Goal: Task Accomplishment & Management: Use online tool/utility

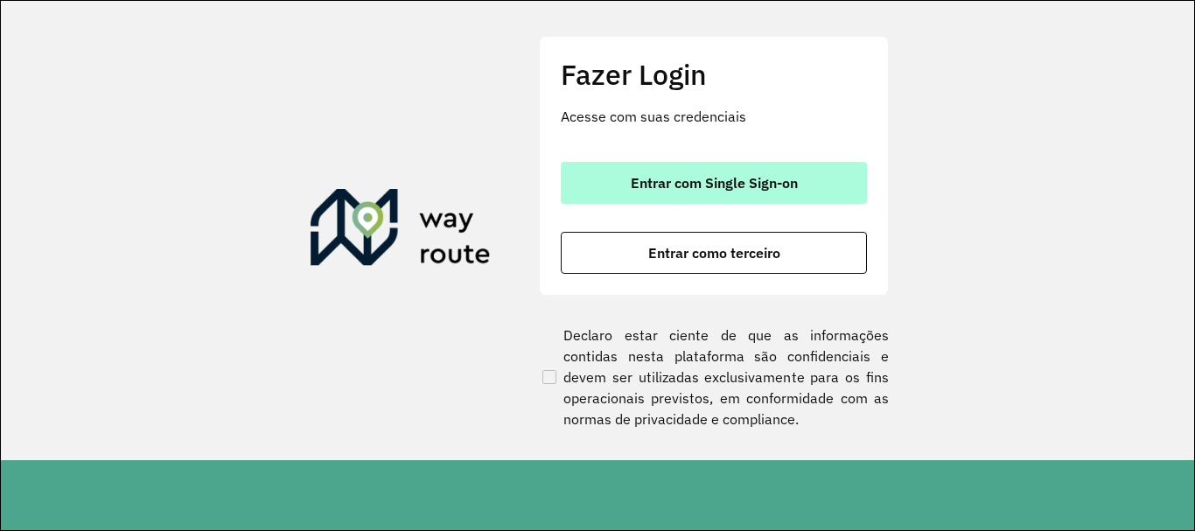
click at [696, 185] on span "Entrar com Single Sign-on" at bounding box center [714, 183] width 167 height 14
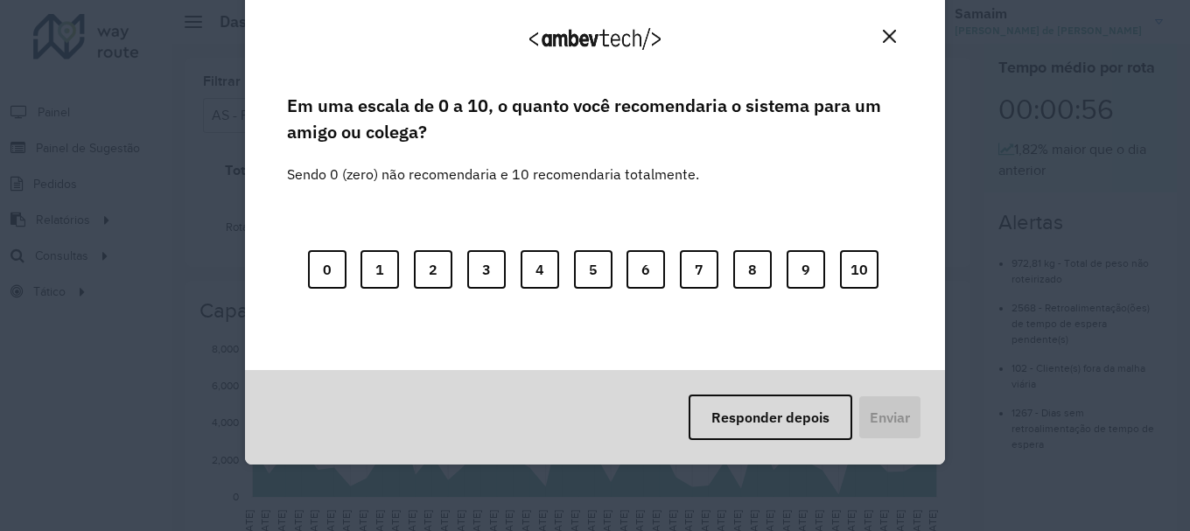
click at [890, 31] on img "Close" at bounding box center [889, 36] width 13 height 13
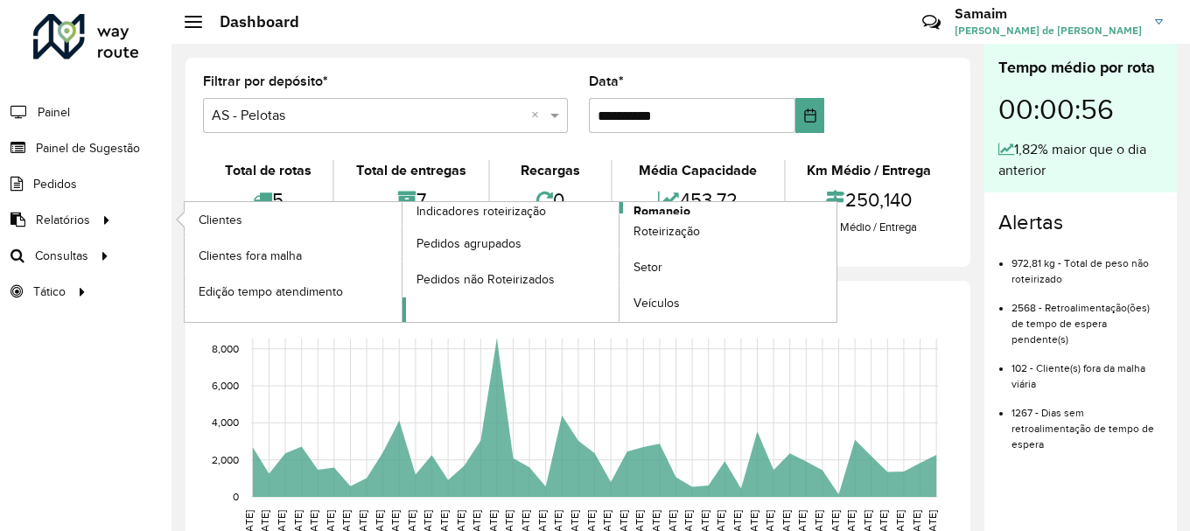
click at [648, 213] on span "Romaneio" at bounding box center [661, 211] width 57 height 18
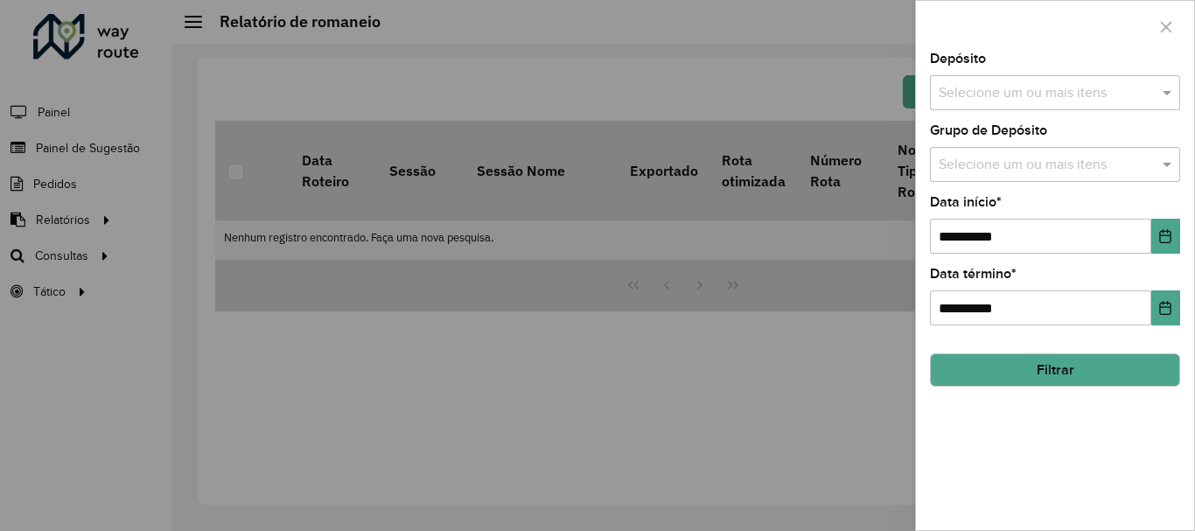
click at [994, 104] on div "Selecione um ou mais itens" at bounding box center [1055, 92] width 250 height 35
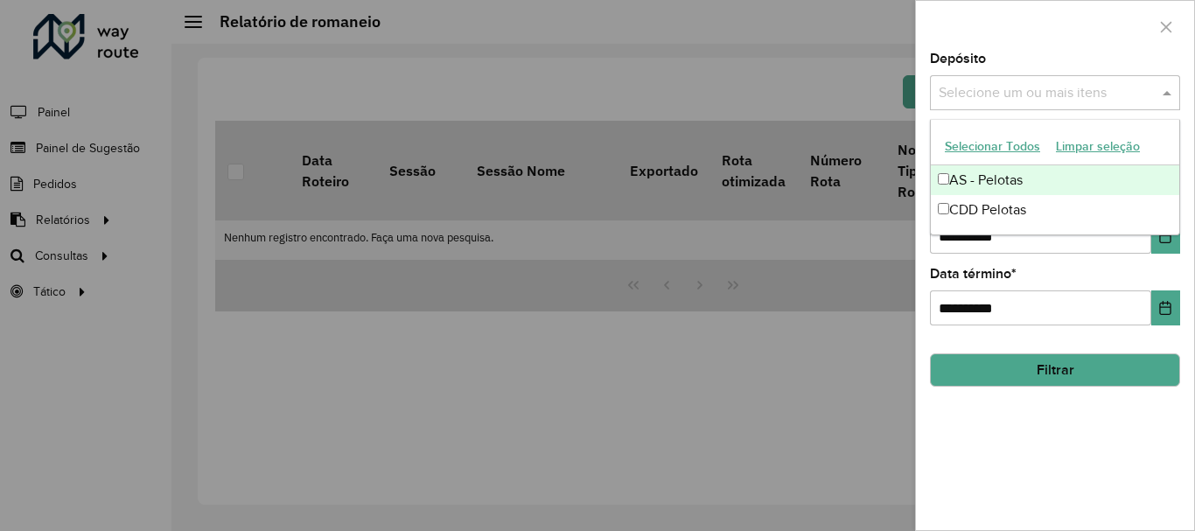
click at [997, 142] on button "Selecionar Todos" at bounding box center [992, 146] width 111 height 27
click at [1008, 30] on div at bounding box center [1055, 27] width 278 height 52
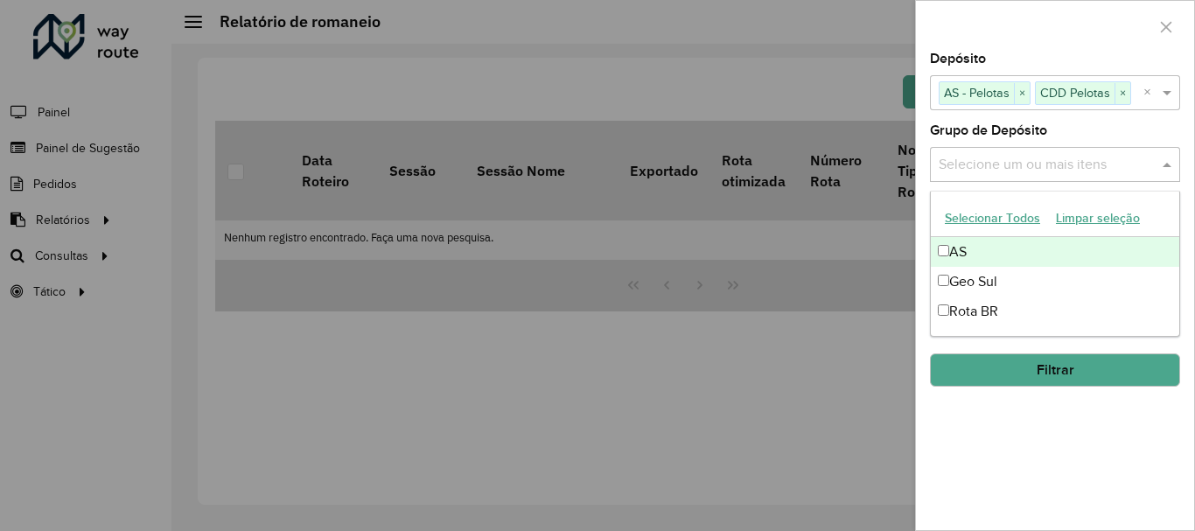
click at [1008, 152] on div "Selecione um ou mais itens" at bounding box center [1055, 164] width 250 height 35
click at [1004, 215] on button "Selecionar Todos" at bounding box center [992, 218] width 111 height 27
click at [1036, 476] on div "**********" at bounding box center [1055, 291] width 278 height 478
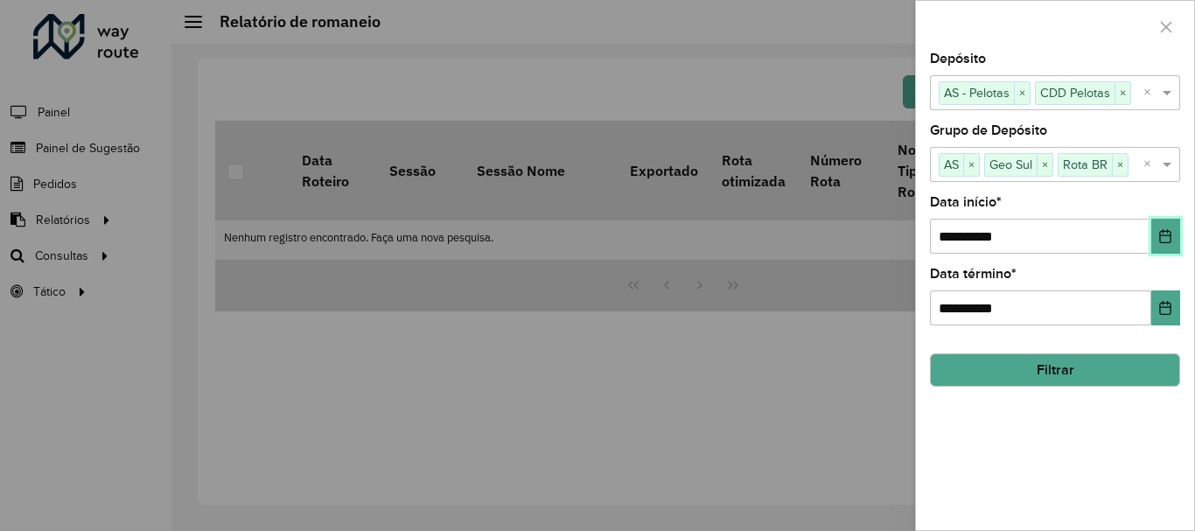
click at [1159, 244] on button "Choose Date" at bounding box center [1165, 236] width 29 height 35
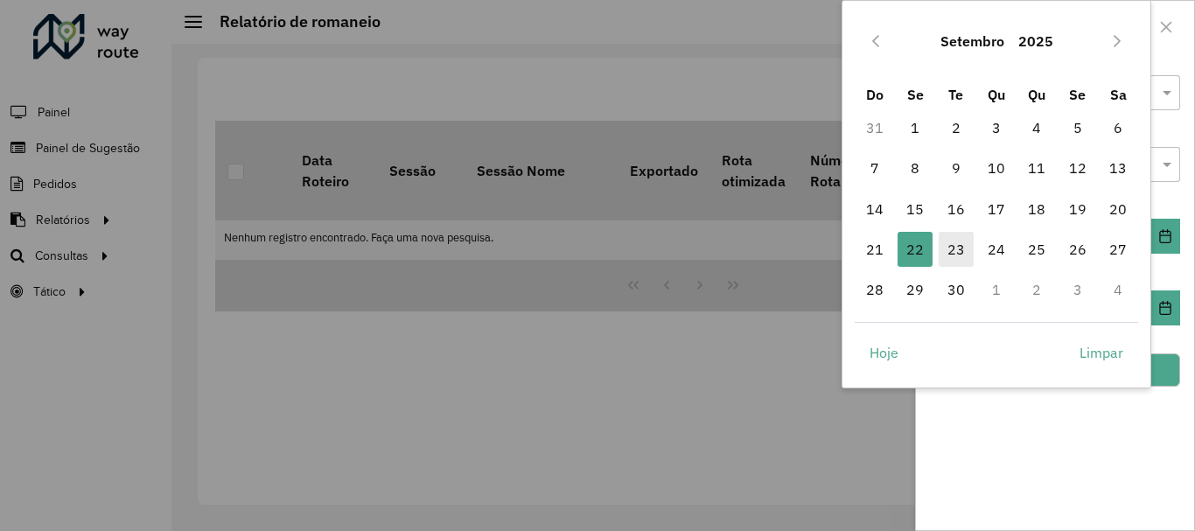
click at [960, 244] on span "23" at bounding box center [955, 249] width 35 height 35
type input "**********"
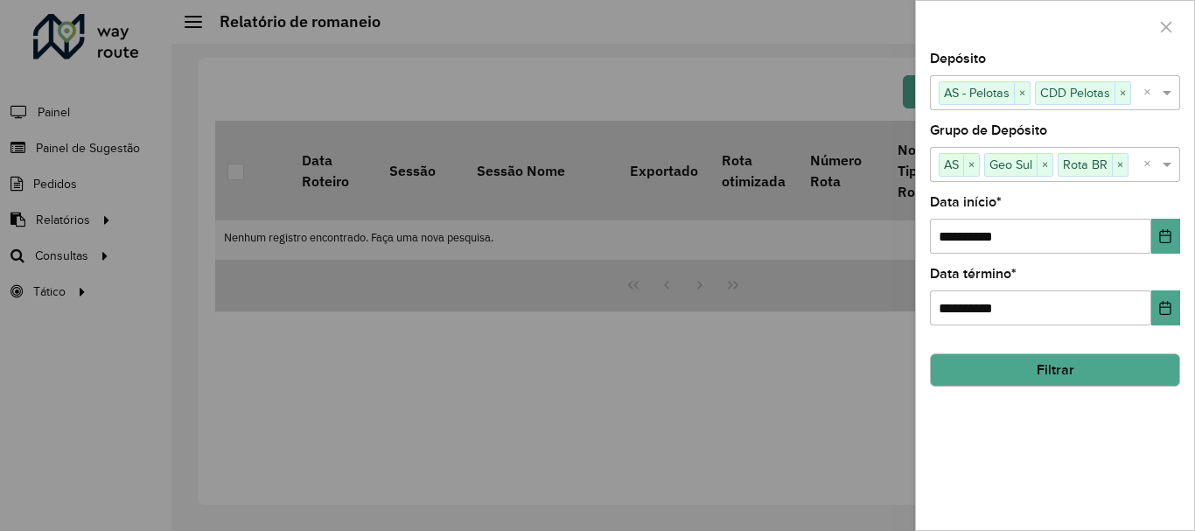
click at [1019, 369] on button "Filtrar" at bounding box center [1055, 369] width 250 height 33
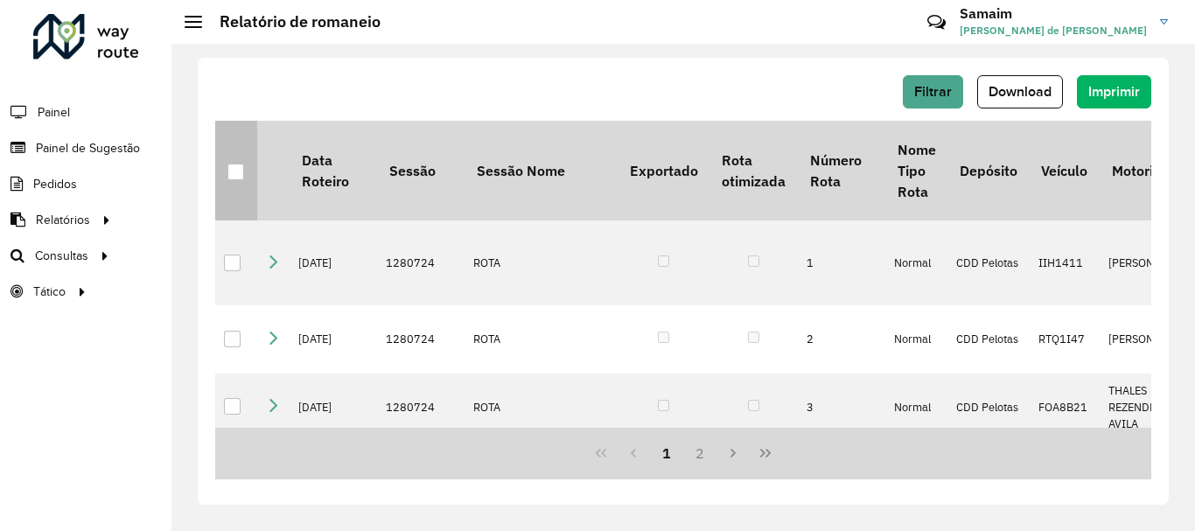
click at [235, 154] on th at bounding box center [236, 171] width 42 height 100
click at [237, 164] on div at bounding box center [235, 172] width 17 height 17
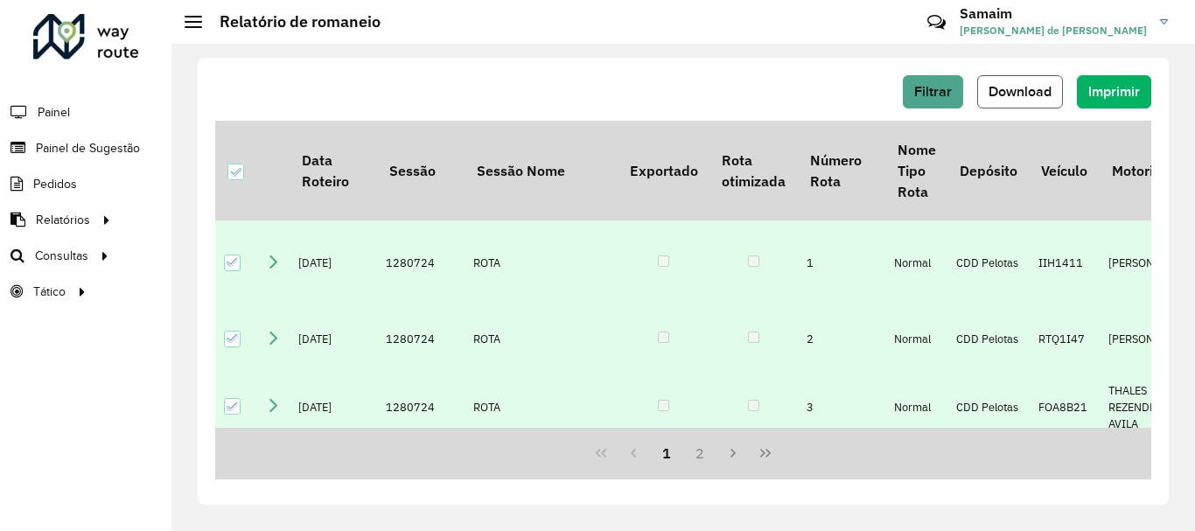
click at [1014, 94] on span "Download" at bounding box center [1019, 91] width 63 height 15
